Goal: Transaction & Acquisition: Purchase product/service

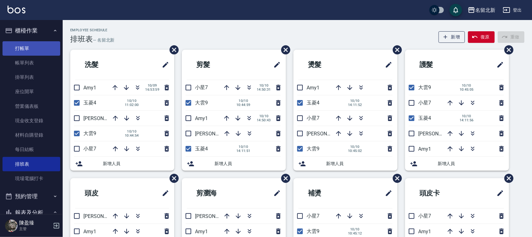
click at [21, 51] on link "打帳單" at bounding box center [32, 48] width 58 height 14
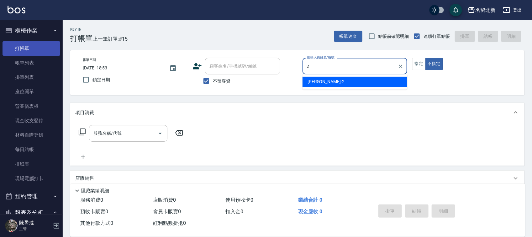
type input "詩芳-2"
type button "false"
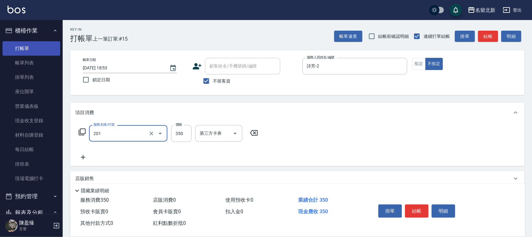
type input "一般洗髮(201)"
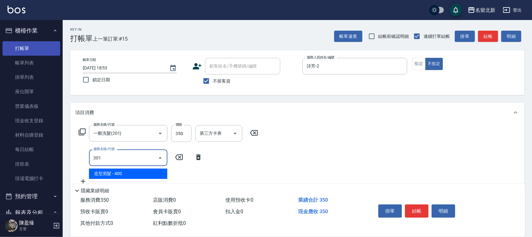
type input "造型剪髮(301)"
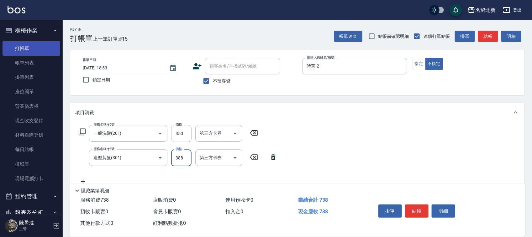
type input "388"
type input "互助50(705)"
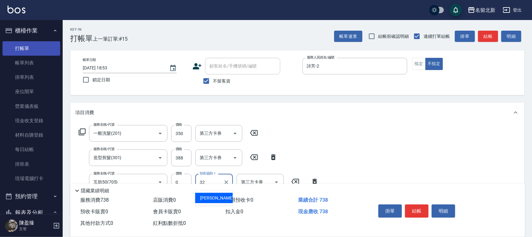
type input "品萱-32"
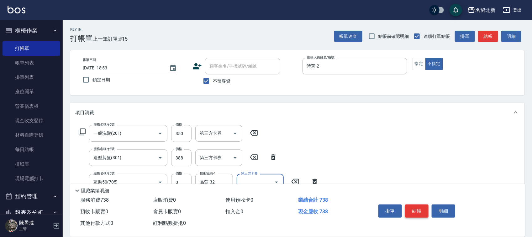
click at [422, 208] on button "結帳" at bounding box center [416, 211] width 23 height 13
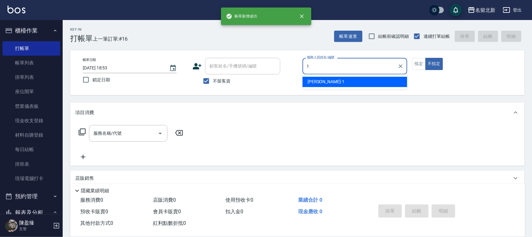
type input "[PERSON_NAME]-1"
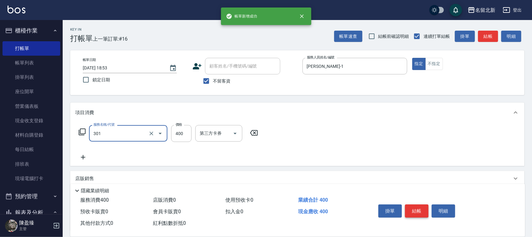
type input "造型剪髮(301)"
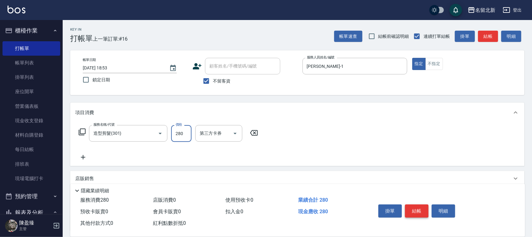
type input "280"
click at [423, 209] on button "結帳" at bounding box center [416, 211] width 23 height 13
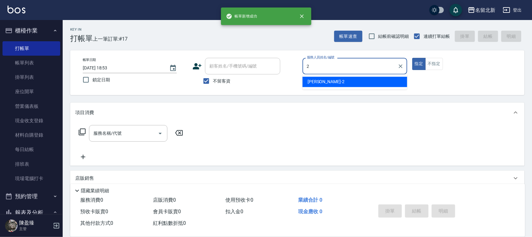
type input "詩芳-2"
type button "true"
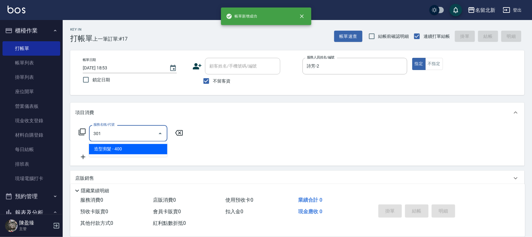
type input "造型剪髮(301)"
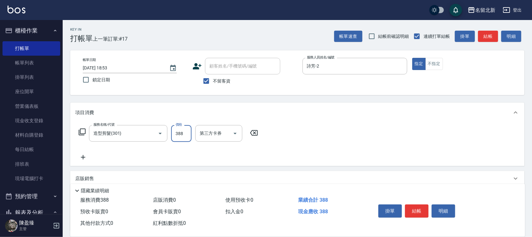
type input "388"
click at [423, 209] on button "結帳" at bounding box center [416, 211] width 23 height 13
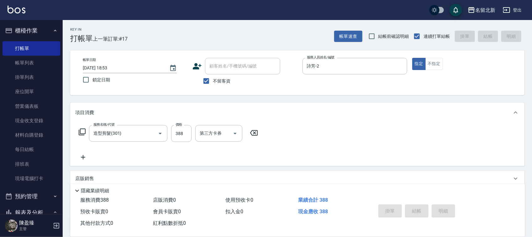
type input "[DATE] 18:54"
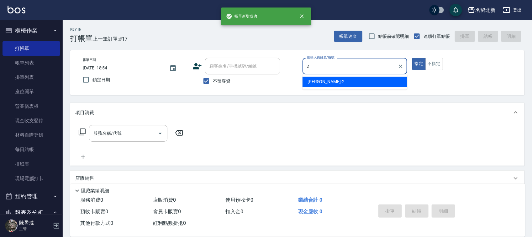
type input "詩芳-2"
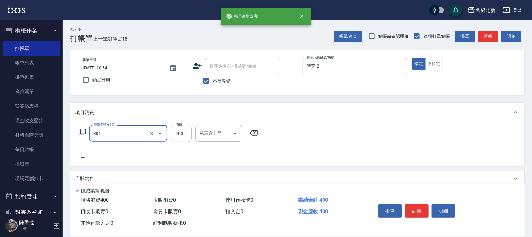
type input "造型剪髮(301)"
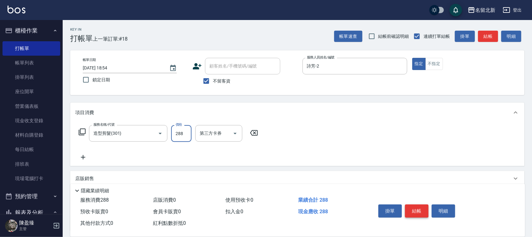
type input "288"
click at [423, 209] on button "結帳" at bounding box center [416, 211] width 23 height 13
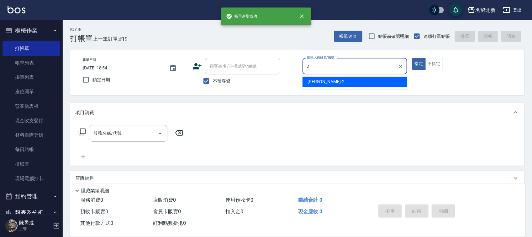
type input "詩芳-2"
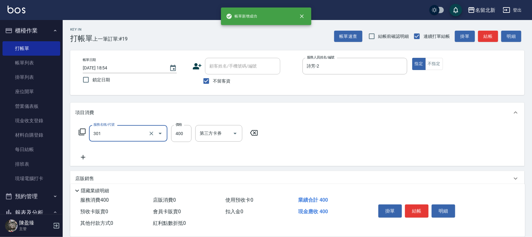
type input "造型剪髮(301)"
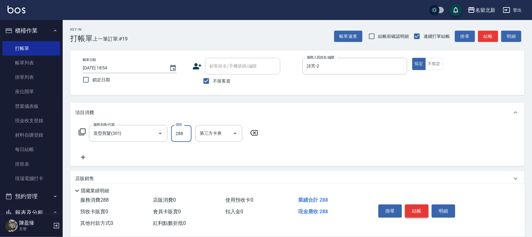
type input "288"
click at [423, 209] on button "結帳" at bounding box center [416, 211] width 23 height 13
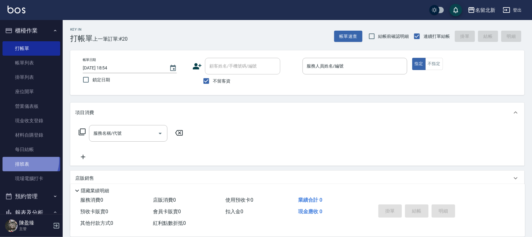
click at [25, 160] on link "排班表" at bounding box center [32, 164] width 58 height 14
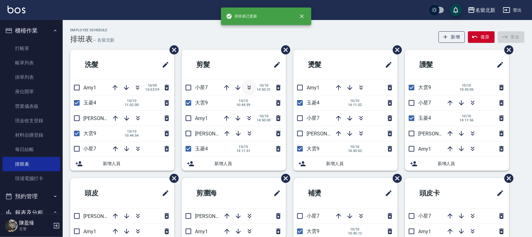
click at [250, 87] on icon "button" at bounding box center [249, 88] width 8 height 8
